Goal: Transaction & Acquisition: Purchase product/service

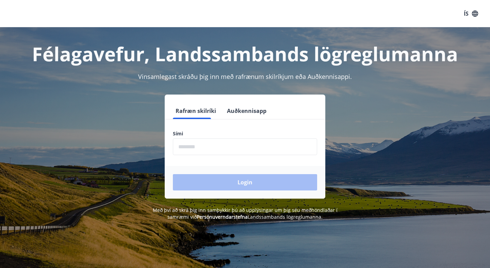
click at [216, 145] on input "phone" at bounding box center [245, 146] width 144 height 17
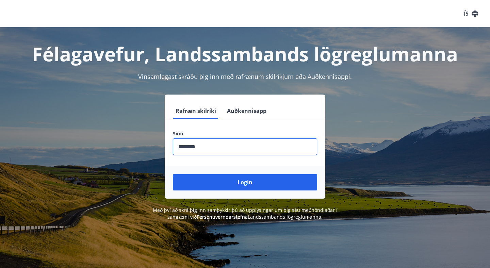
type input "********"
click at [173, 174] on button "Login" at bounding box center [245, 182] width 144 height 16
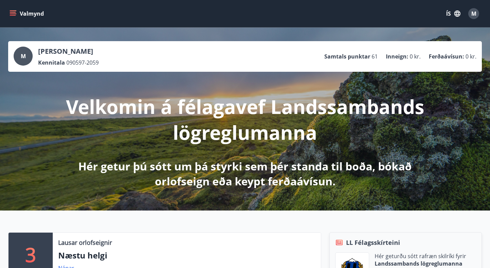
click at [12, 12] on icon "menu" at bounding box center [13, 13] width 7 height 7
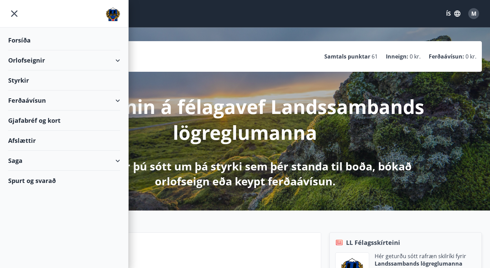
click at [120, 100] on icon at bounding box center [118, 101] width 8 height 8
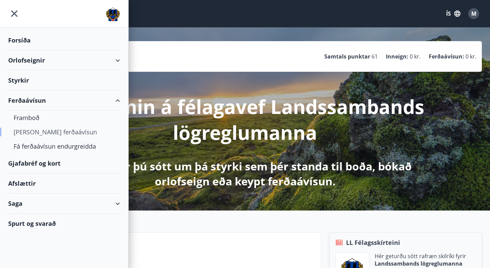
click at [52, 131] on div "Kaupa ferðaávísun" at bounding box center [64, 132] width 101 height 14
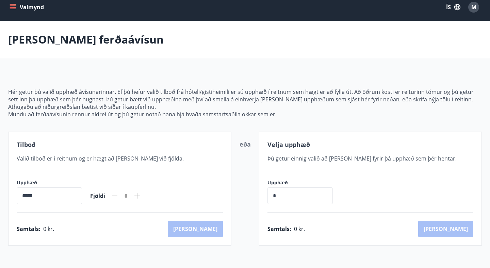
scroll to position [5, 0]
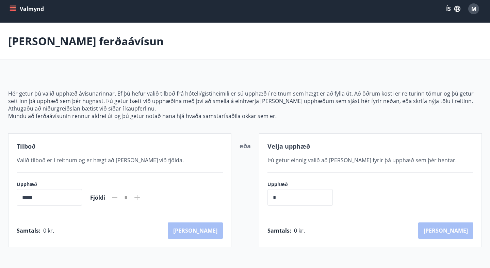
click at [13, 5] on icon "menu" at bounding box center [13, 8] width 7 height 7
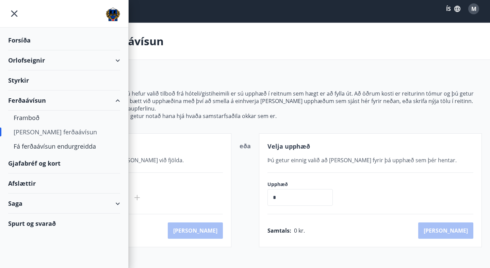
click at [44, 164] on div "Gjafabréf og kort" at bounding box center [64, 163] width 112 height 20
